Goal: Find specific page/section: Find specific page/section

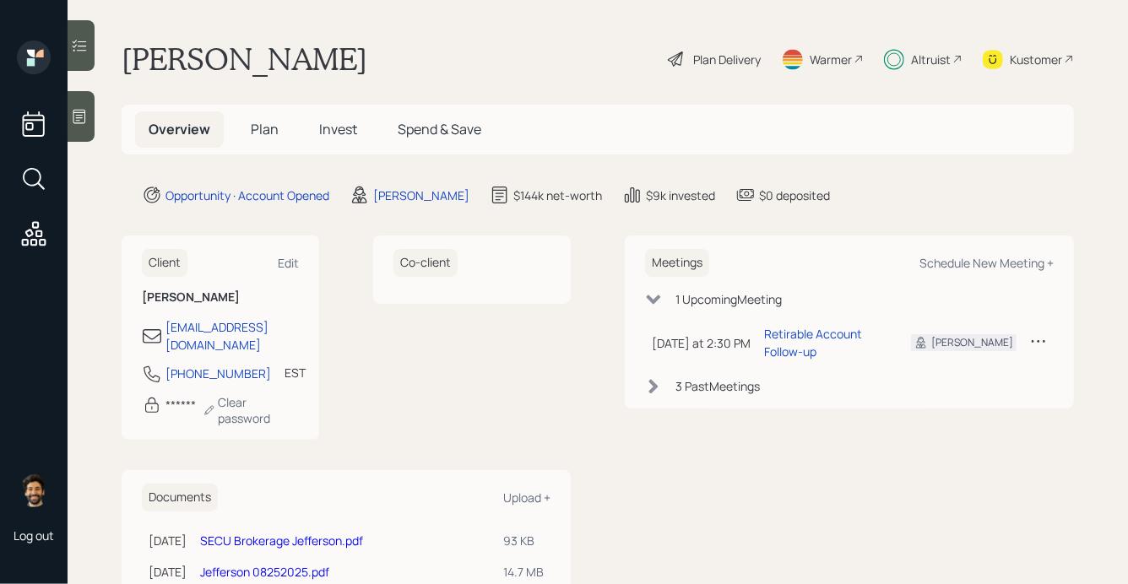
click at [917, 63] on div "Altruist" at bounding box center [931, 60] width 40 height 18
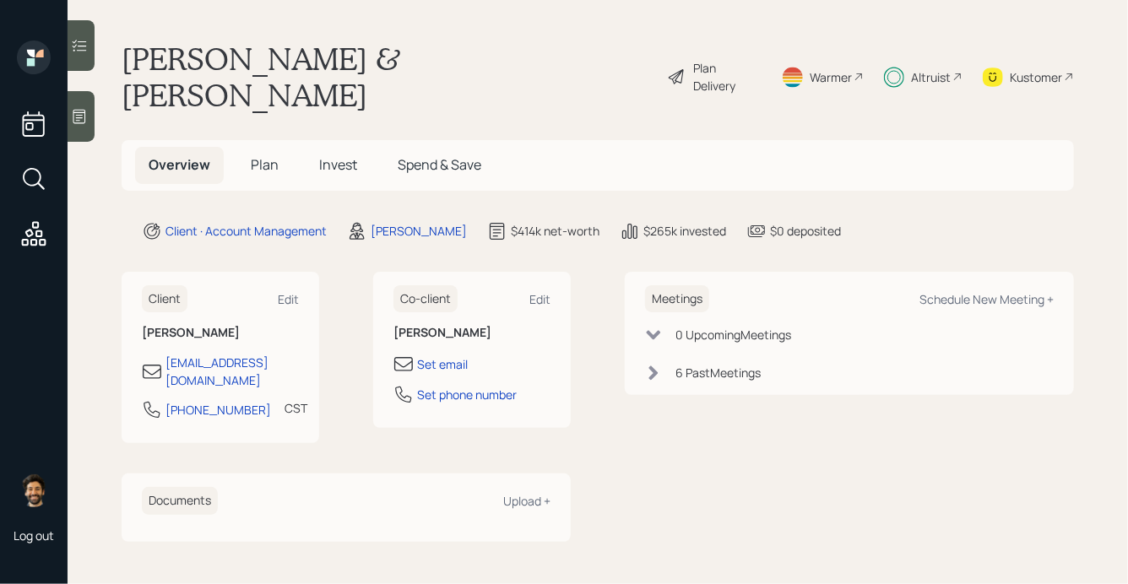
click at [332, 155] on span "Invest" at bounding box center [338, 164] width 38 height 19
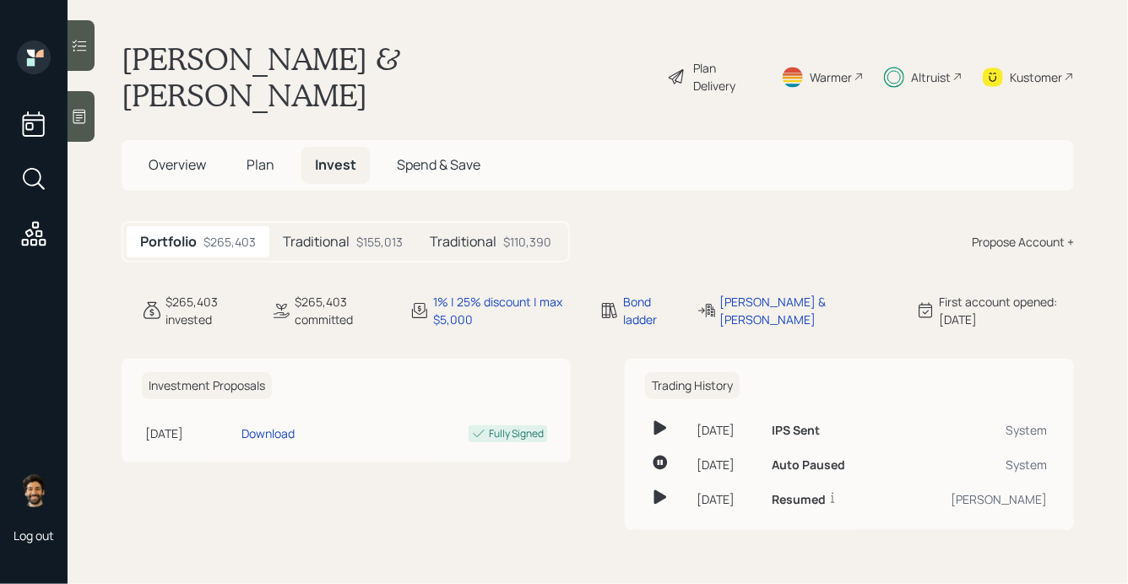
click at [271, 147] on h5 "Plan" at bounding box center [260, 165] width 55 height 36
